Goal: Task Accomplishment & Management: Manage account settings

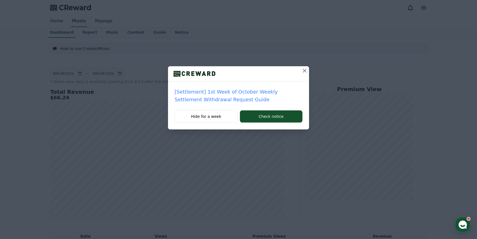
click at [300, 71] on button at bounding box center [304, 70] width 9 height 9
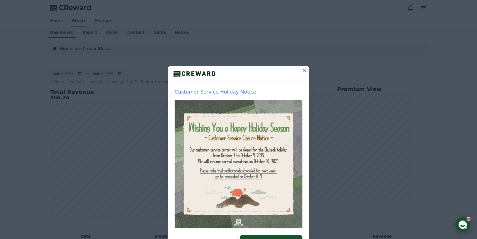
click at [301, 72] on icon at bounding box center [304, 70] width 7 height 7
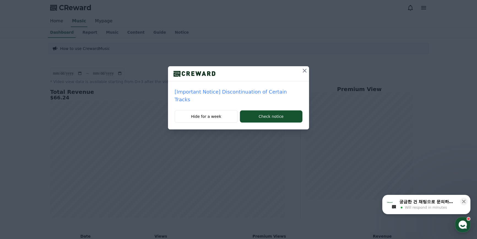
click at [301, 72] on icon at bounding box center [304, 70] width 7 height 7
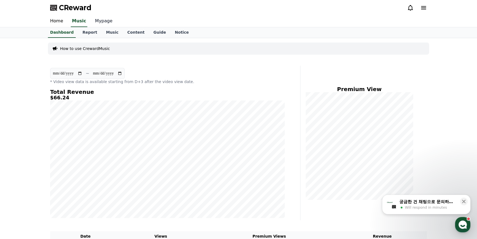
click at [102, 20] on link "Mypage" at bounding box center [104, 21] width 26 height 12
select select "**********"
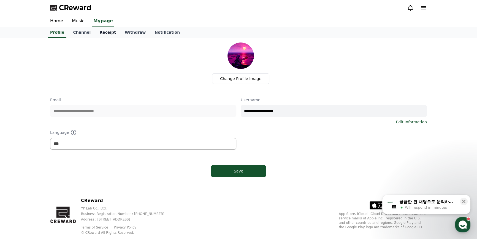
click at [101, 31] on link "Receipt" at bounding box center [107, 32] width 25 height 10
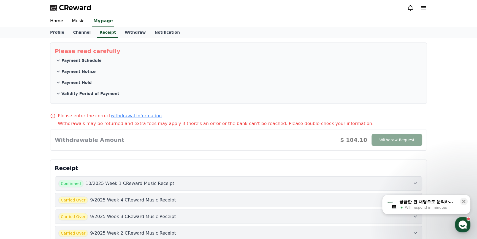
scroll to position [25, 0]
